Goal: Information Seeking & Learning: Learn about a topic

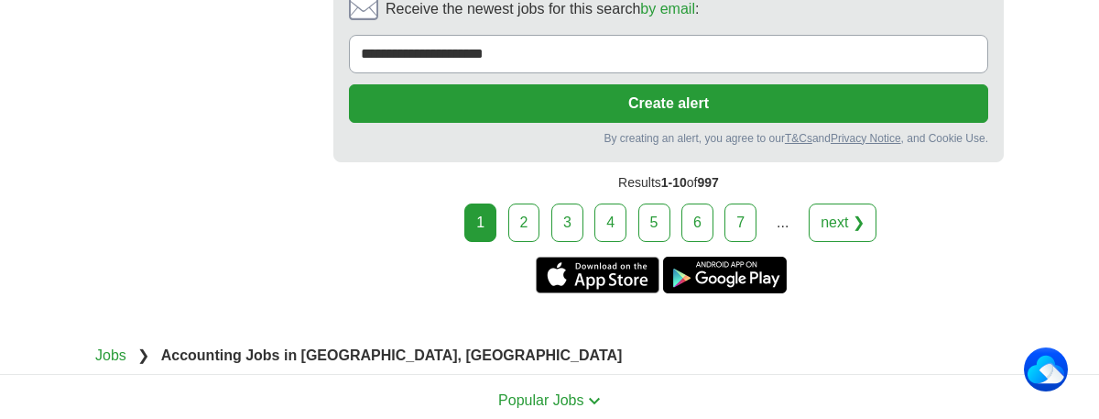
scroll to position [4367, 0]
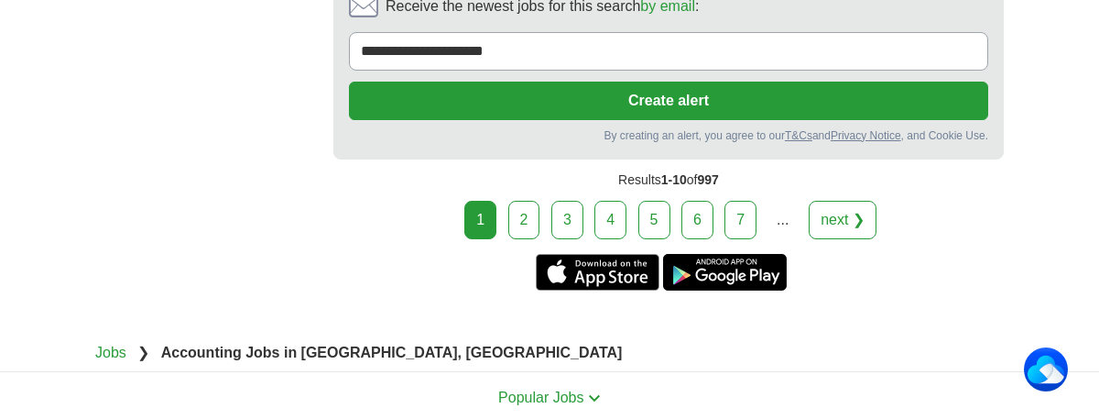
click at [530, 201] on link "2" at bounding box center [524, 220] width 32 height 38
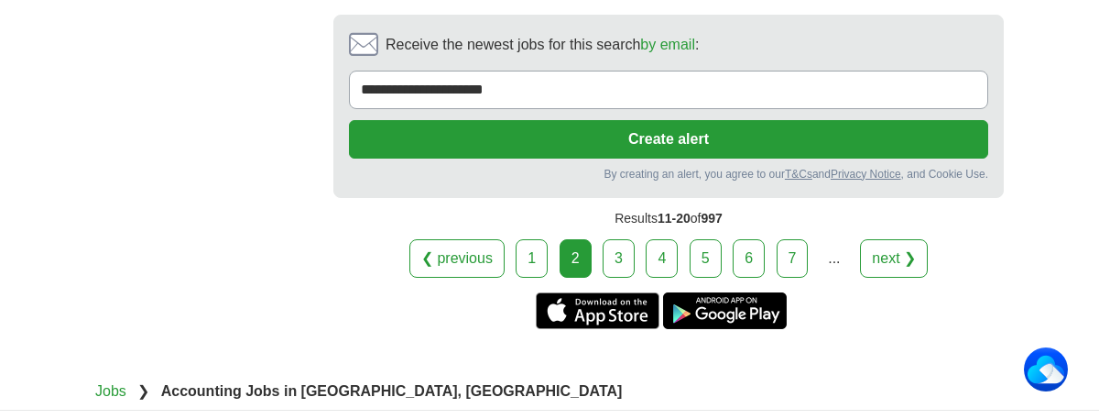
scroll to position [3974, 0]
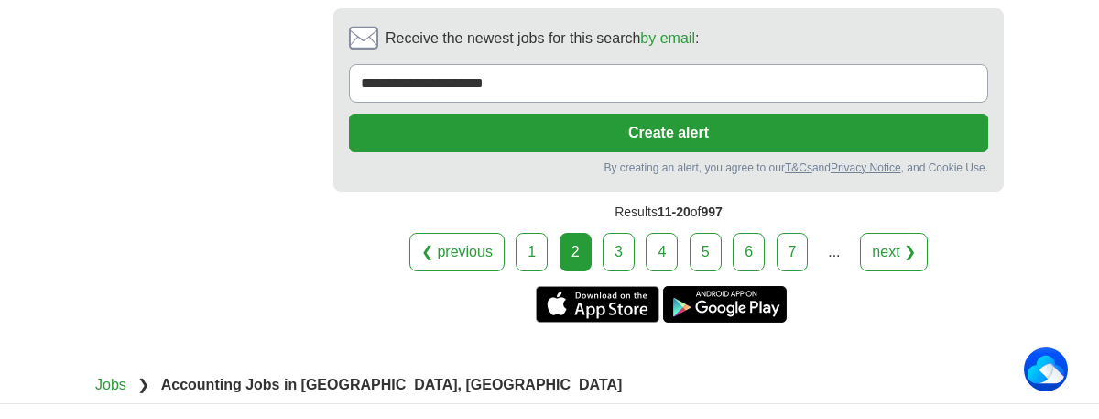
click at [617, 233] on link "3" at bounding box center [619, 252] width 32 height 38
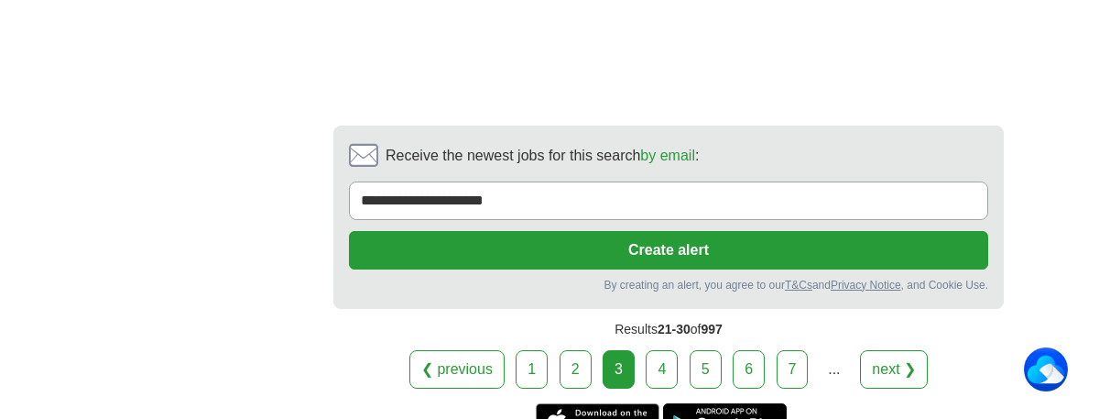
scroll to position [4226, 0]
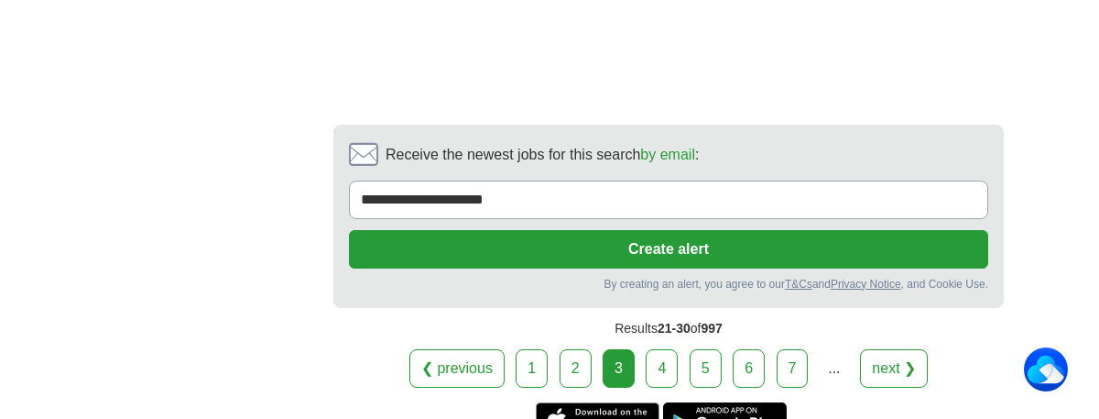
click at [654, 349] on link "4" at bounding box center [662, 368] width 32 height 38
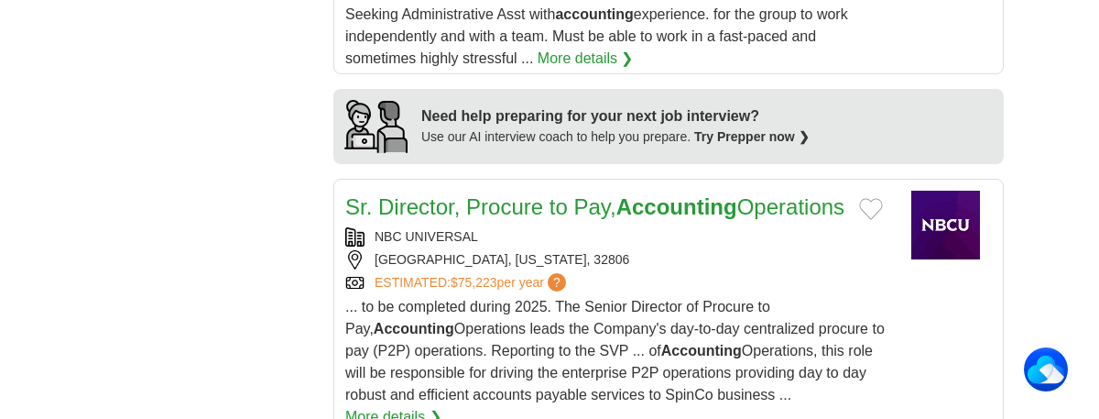
scroll to position [1980, 0]
